Goal: Feedback & Contribution: Contribute content

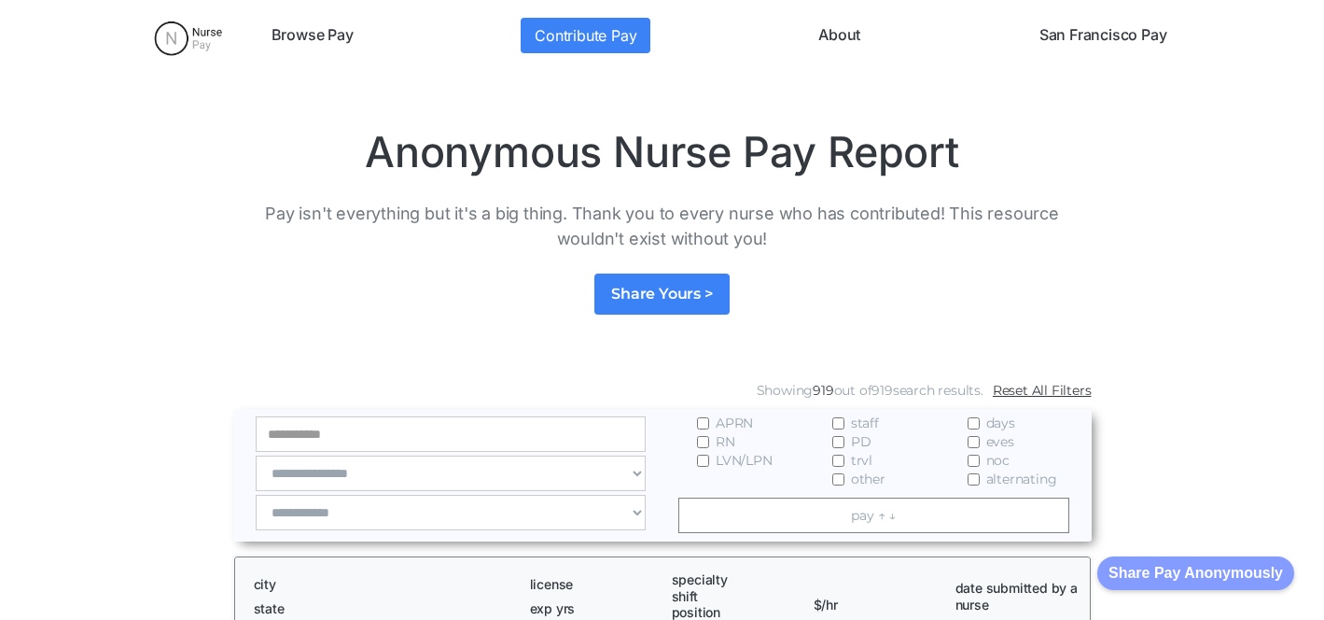
scroll to position [306, 0]
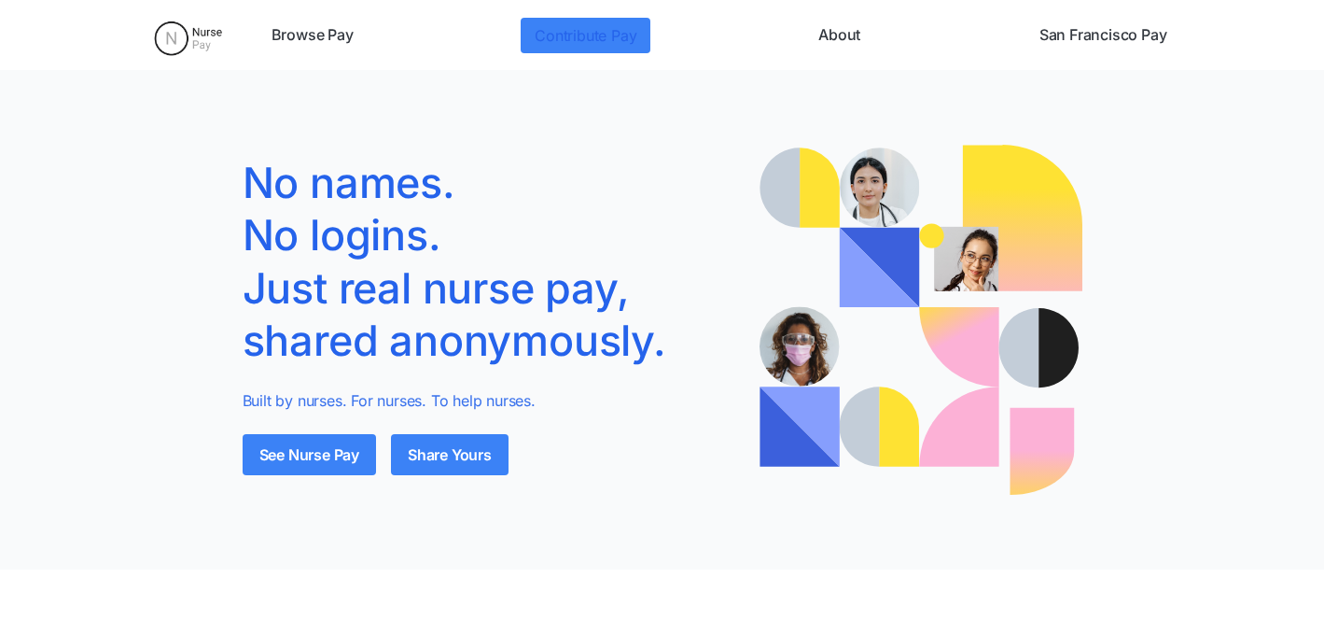
click at [586, 40] on link "Contribute Pay" at bounding box center [586, 35] width 130 height 35
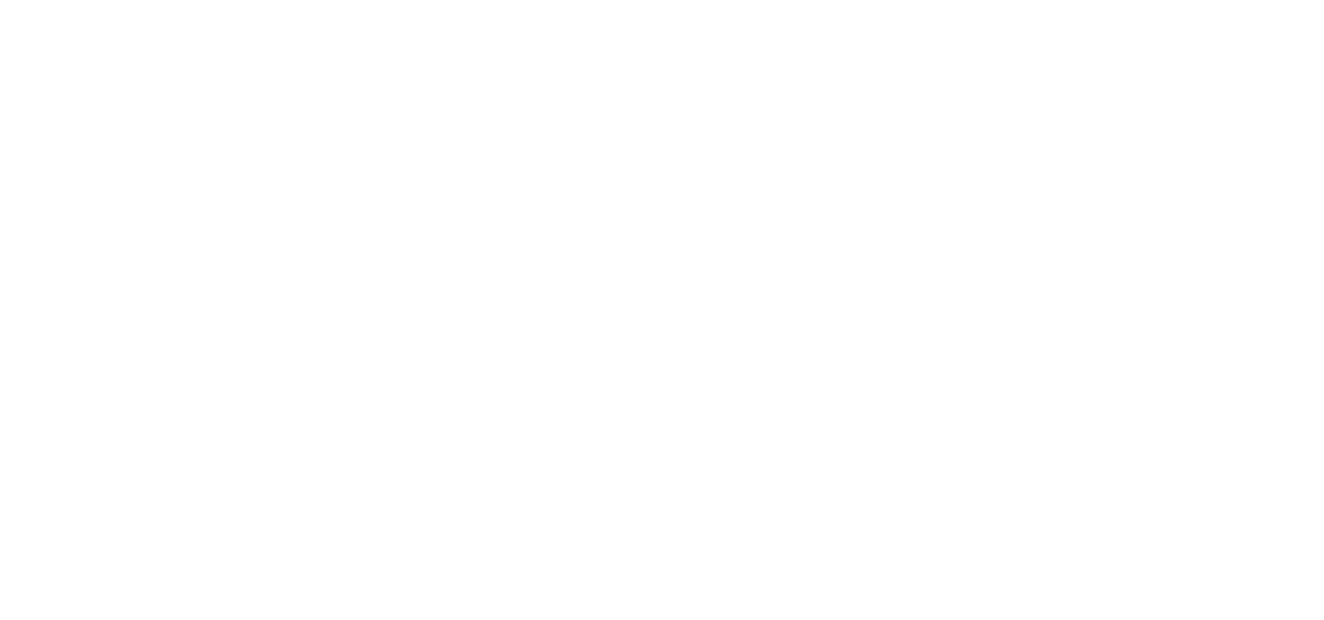
scroll to position [348, 0]
